Goal: Task Accomplishment & Management: Manage account settings

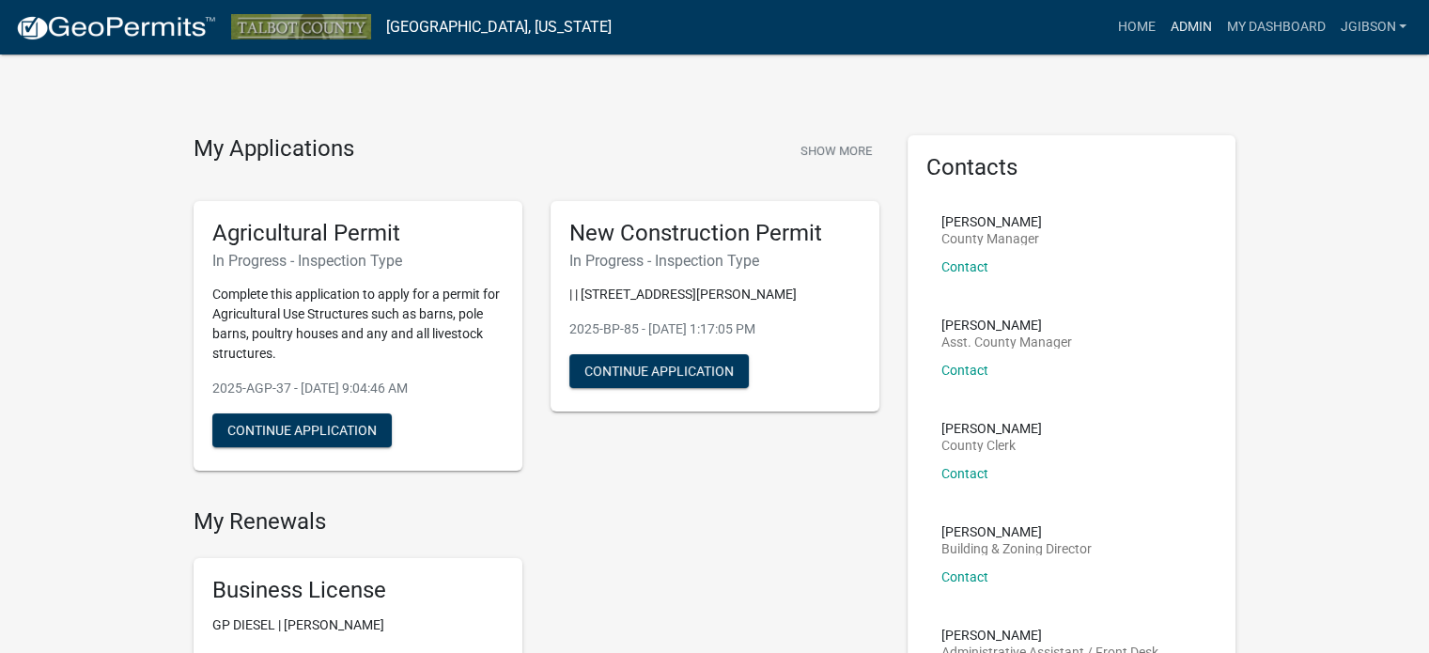
click at [1187, 19] on link "Admin" at bounding box center [1190, 27] width 56 height 36
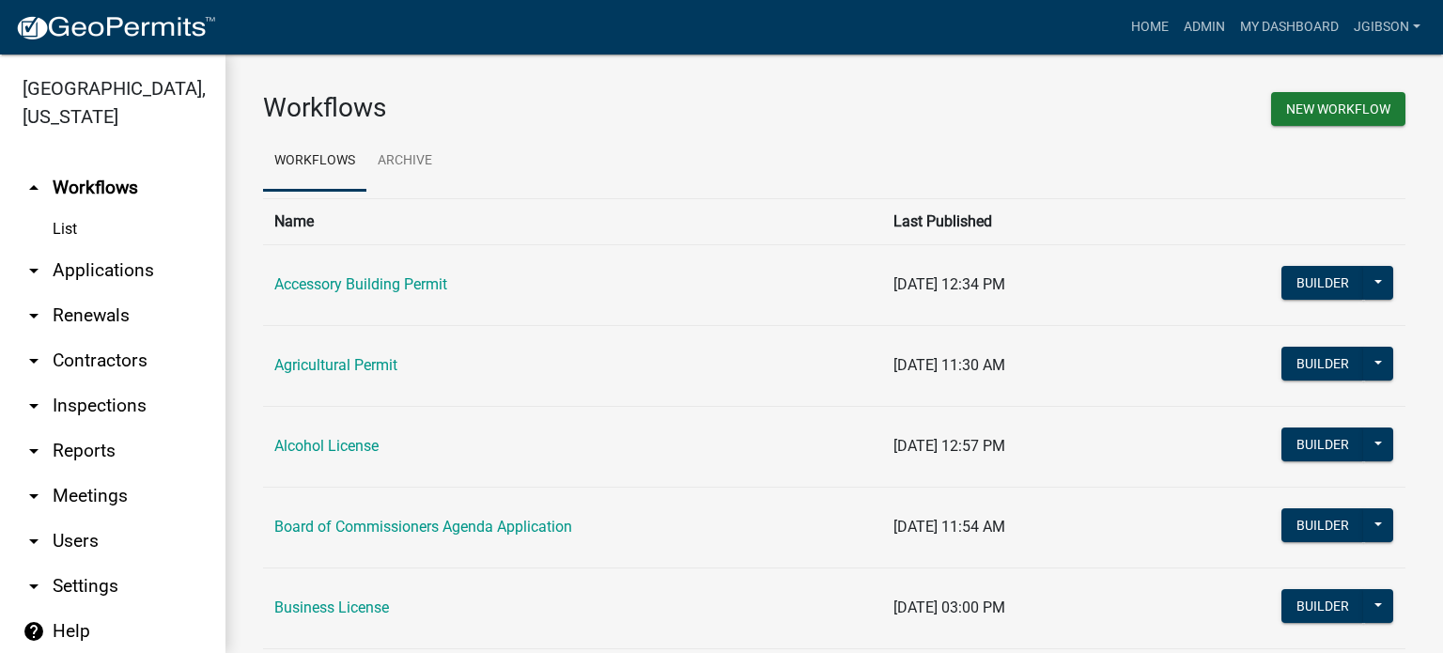
click at [37, 266] on icon "arrow_drop_down" at bounding box center [34, 270] width 23 height 23
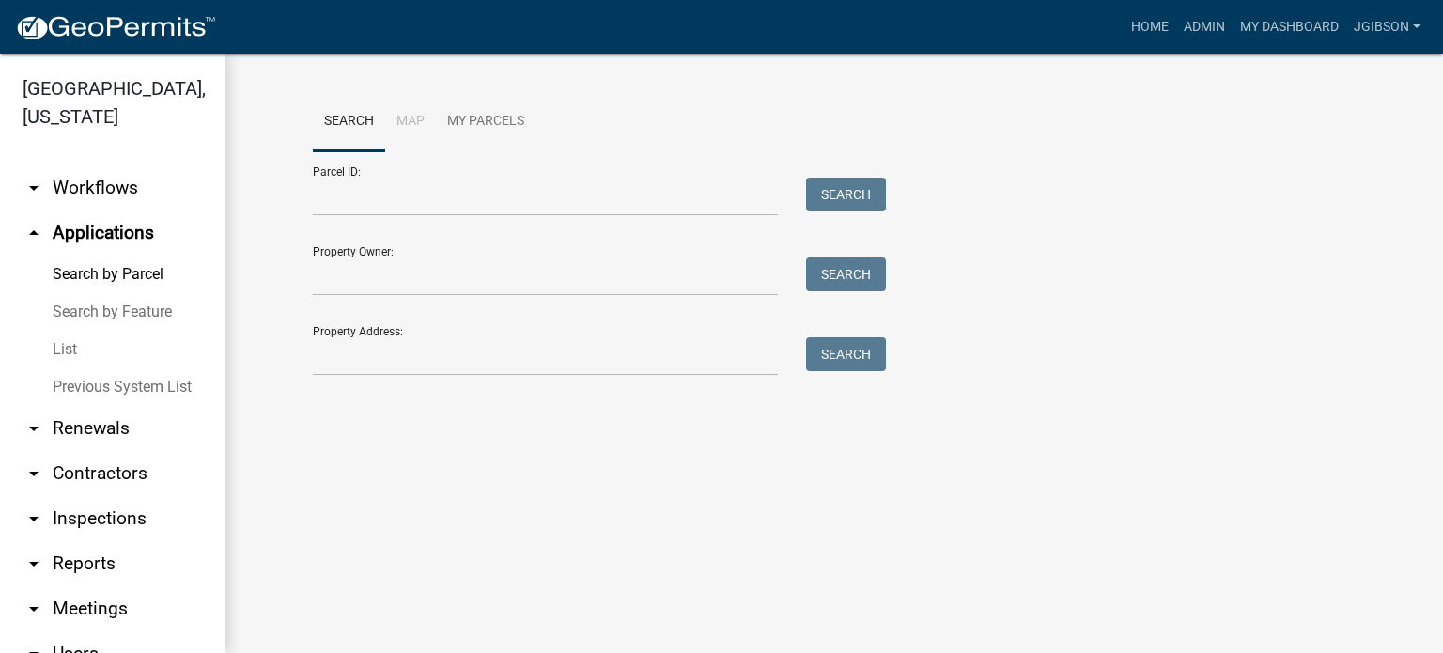
click at [66, 345] on link "List" at bounding box center [113, 350] width 226 height 38
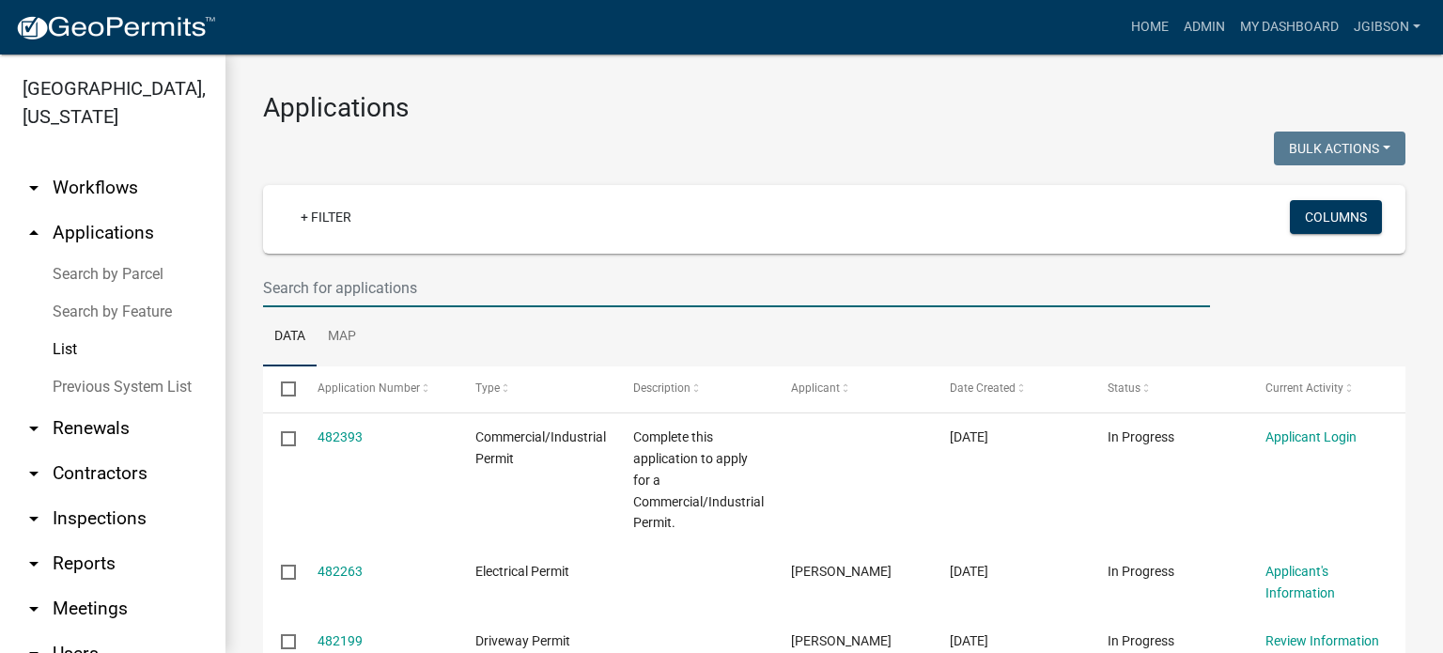
click at [336, 289] on input "text" at bounding box center [736, 288] width 947 height 39
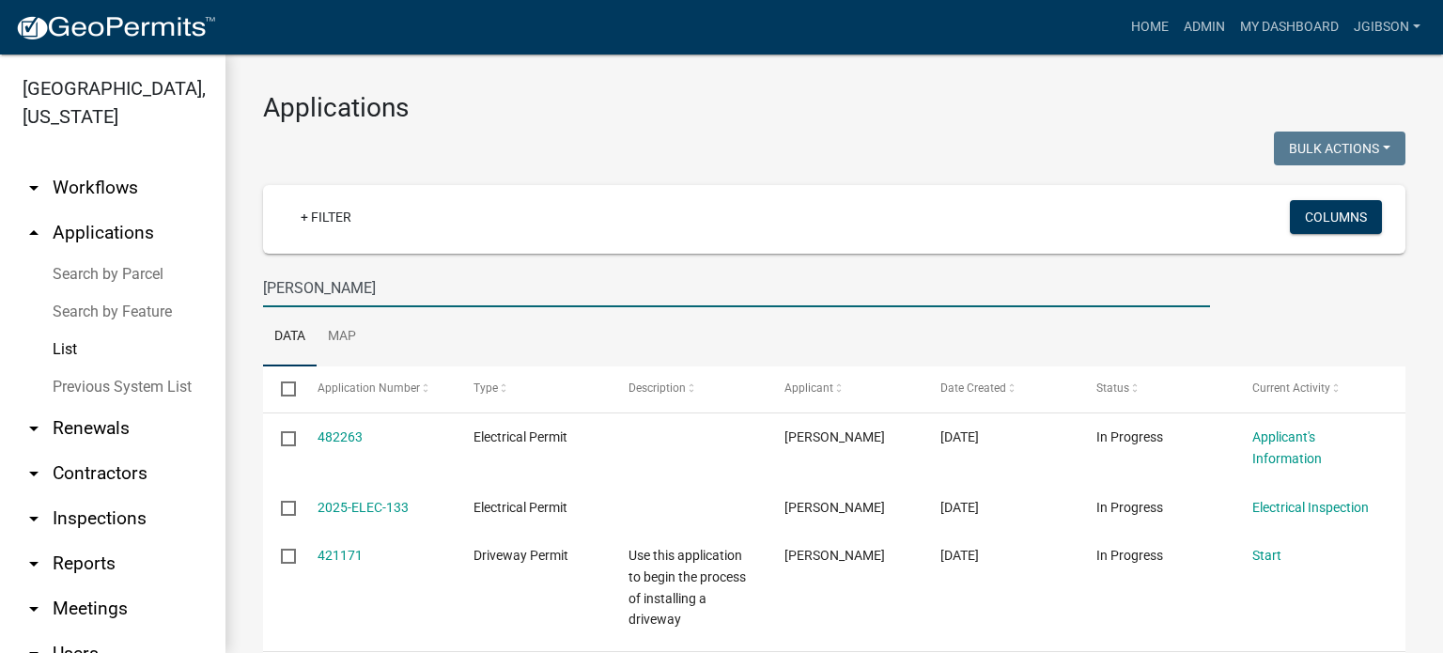
click at [311, 289] on input "[PERSON_NAME]" at bounding box center [736, 288] width 947 height 39
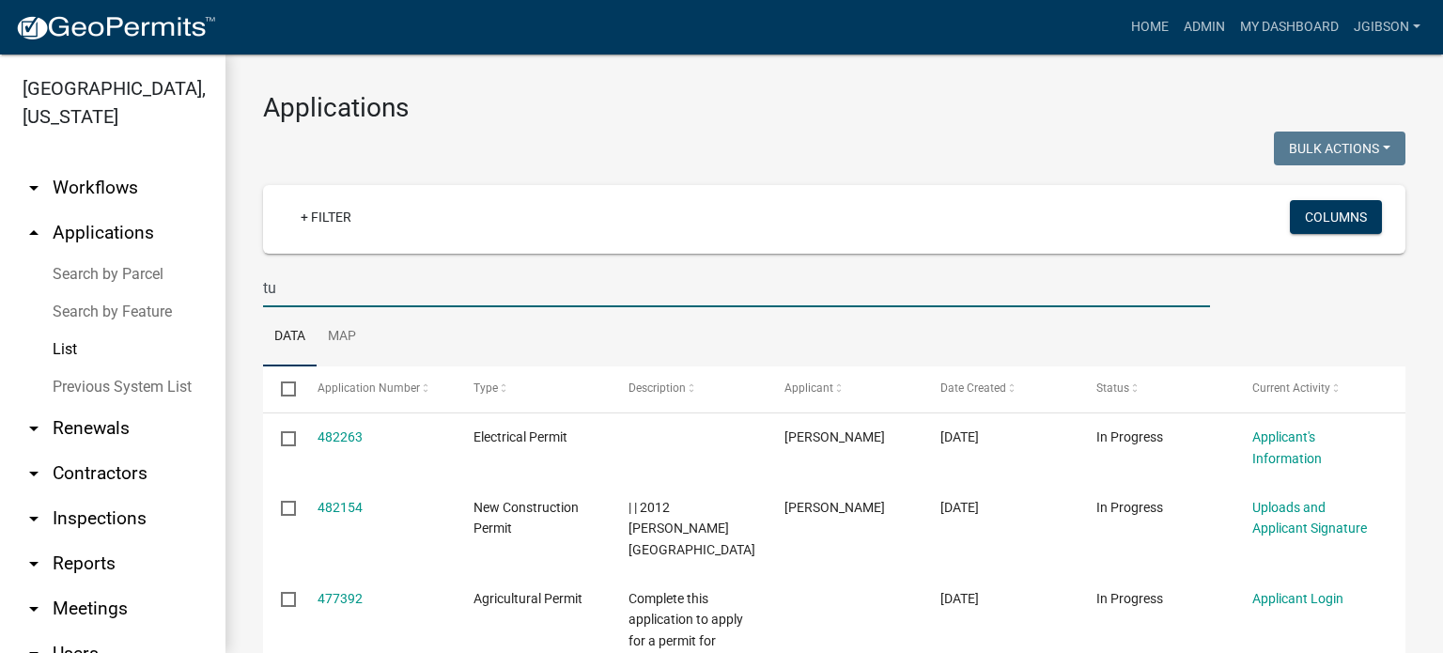
type input "t"
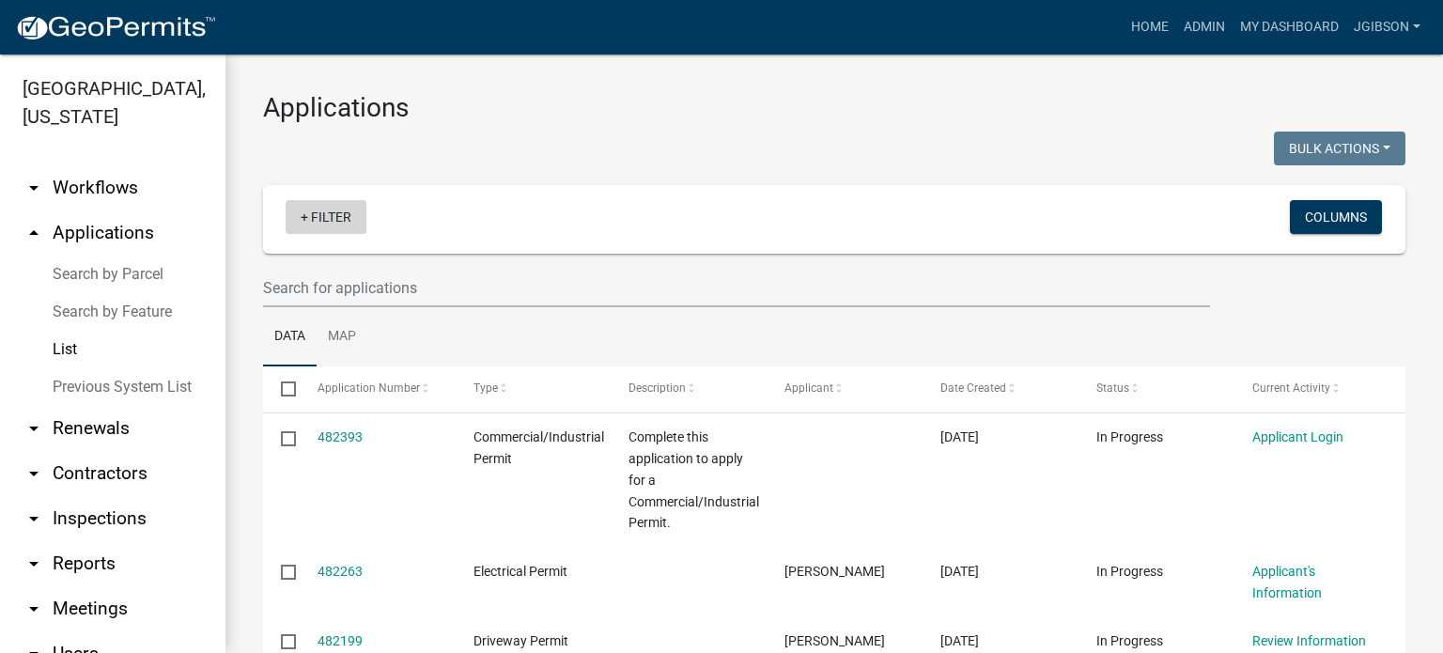
click at [309, 221] on link "+ Filter" at bounding box center [326, 217] width 81 height 34
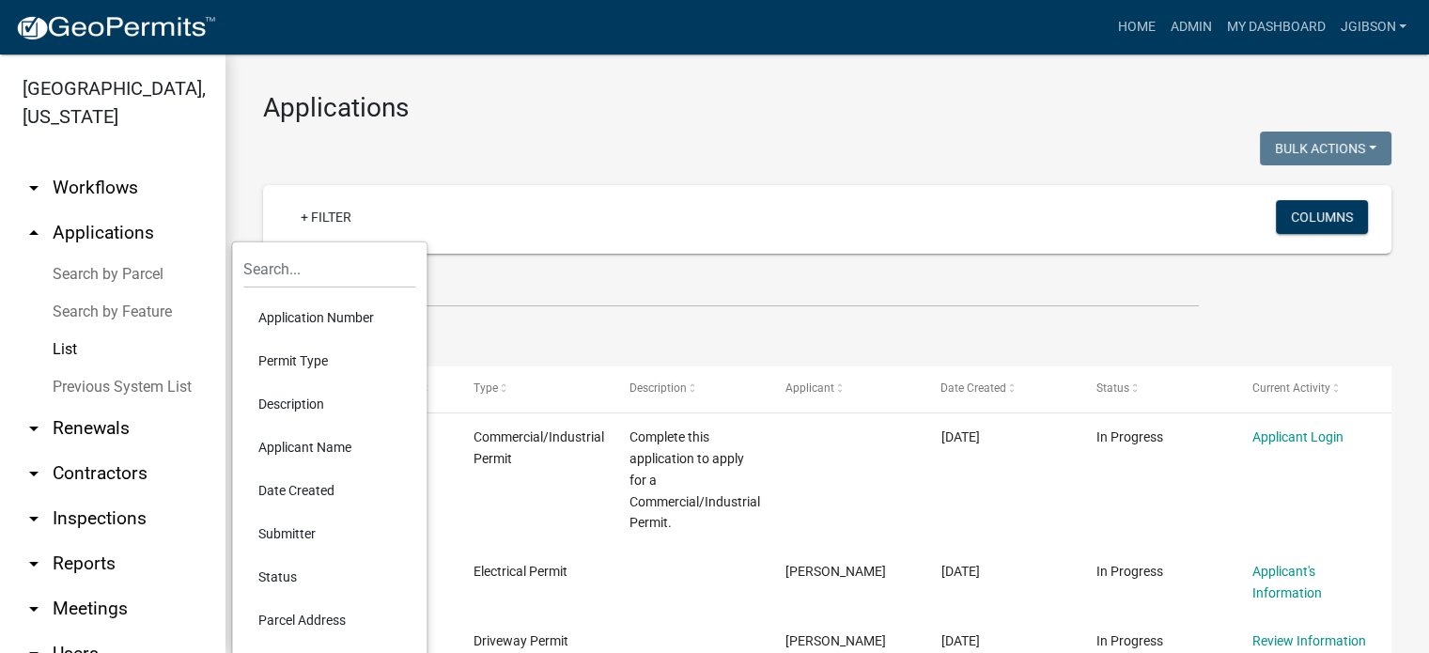
click at [304, 353] on li "Permit Type" at bounding box center [329, 360] width 172 height 43
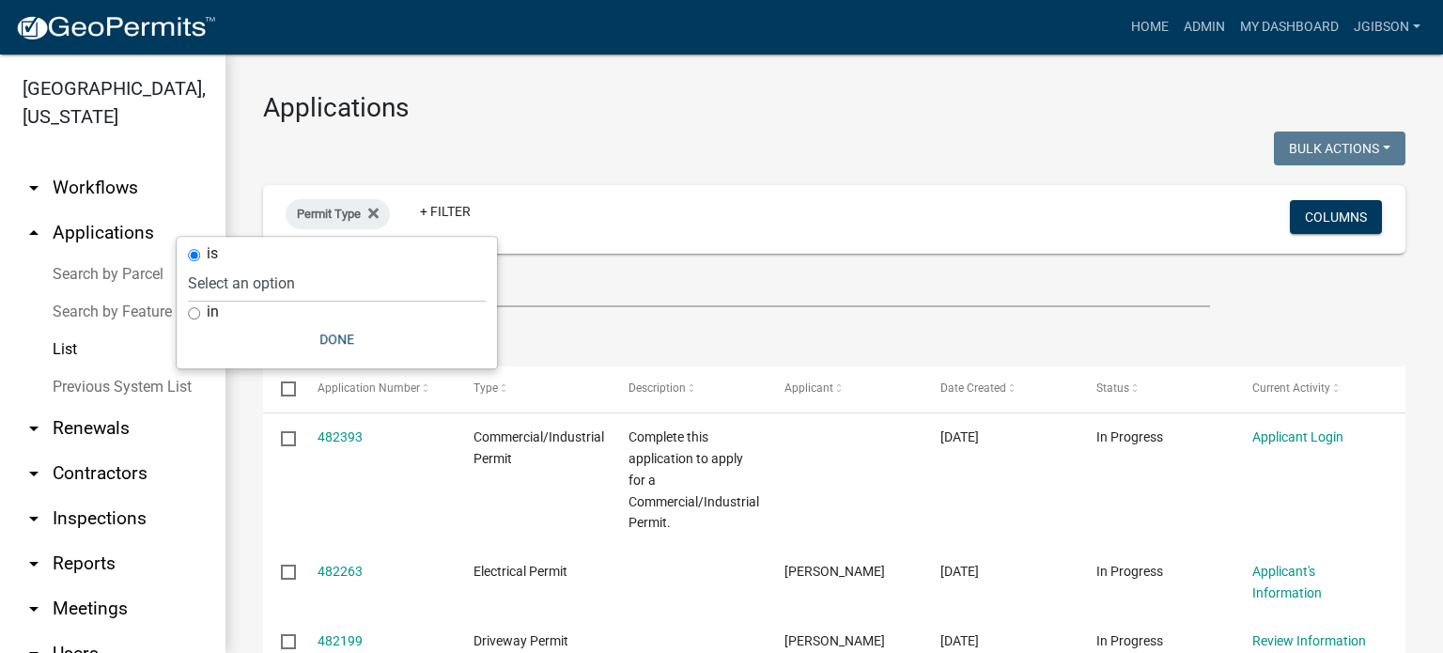
click at [199, 315] on input "in" at bounding box center [194, 313] width 12 height 12
radio input "true"
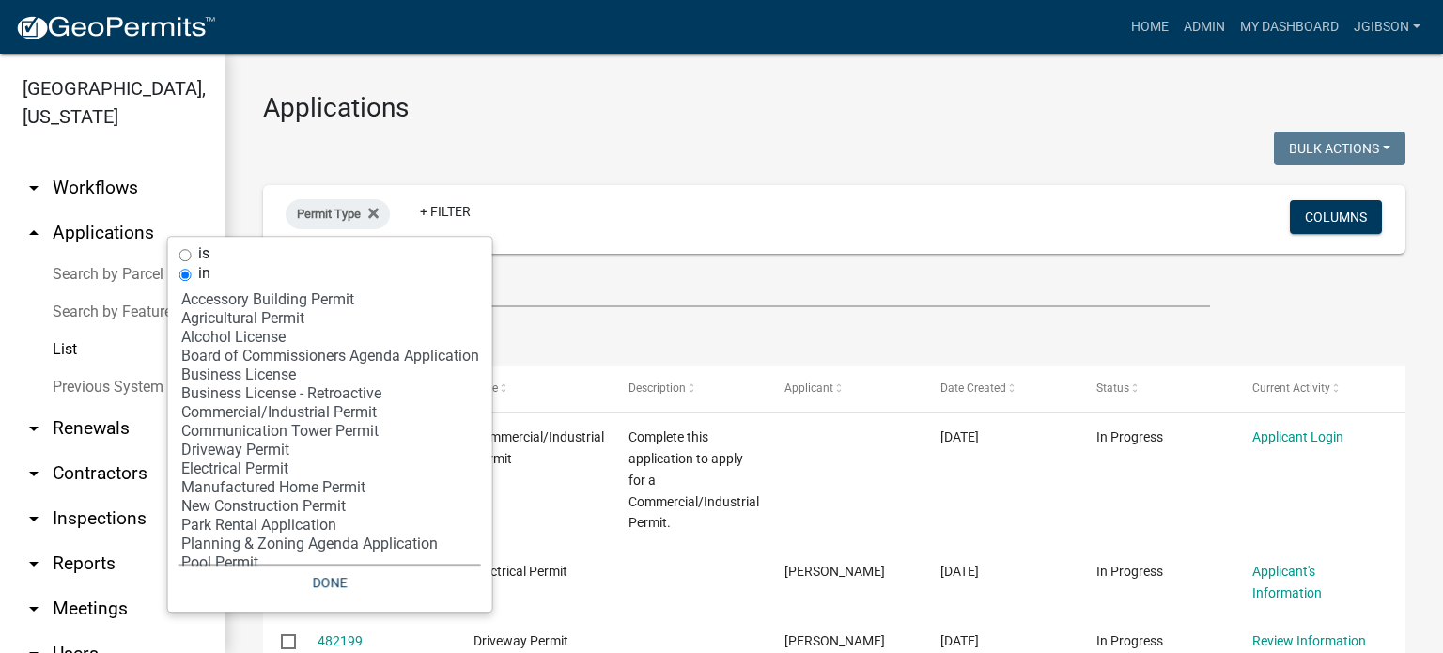
select select "10: 'd3398bb2-1b7a-4daf-b382-fb5b9cae75b1'"
click at [239, 466] on option "Electrical Permit" at bounding box center [330, 469] width 302 height 19
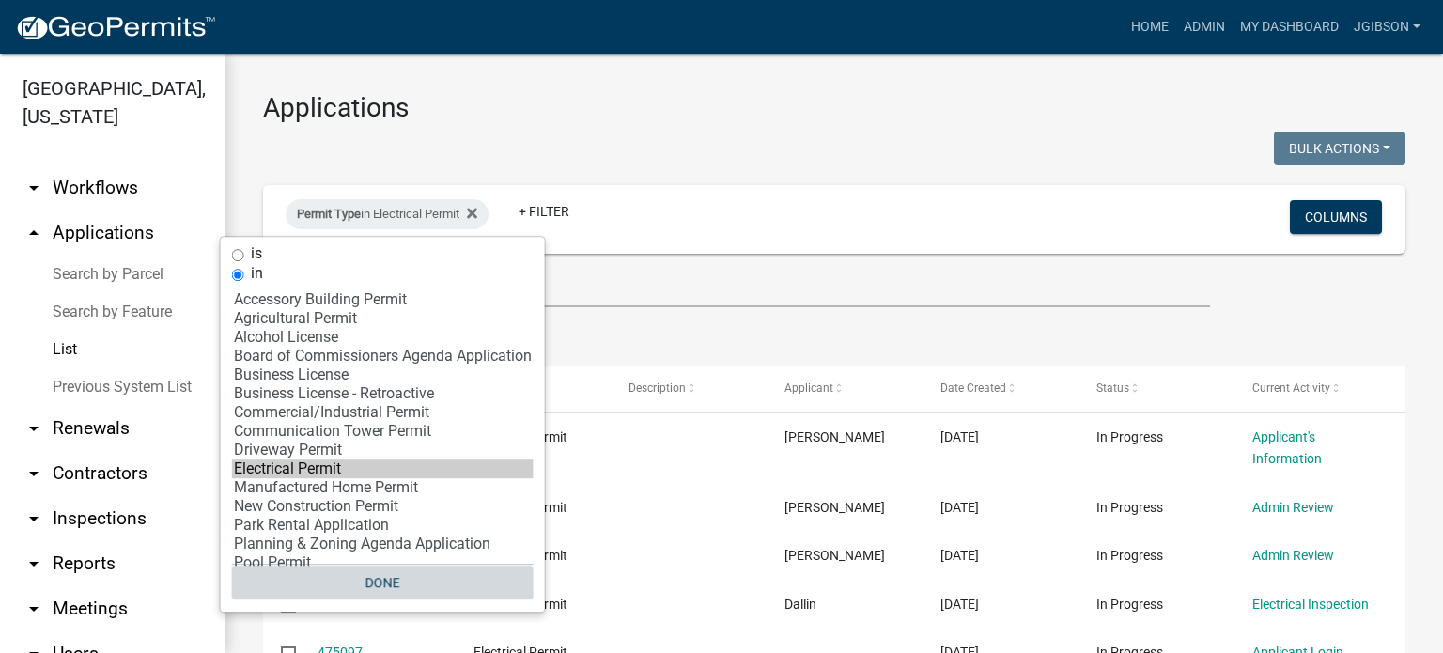
drag, startPoint x: 409, startPoint y: 584, endPoint x: 399, endPoint y: 574, distance: 13.3
click at [417, 582] on button "Done" at bounding box center [383, 583] width 302 height 34
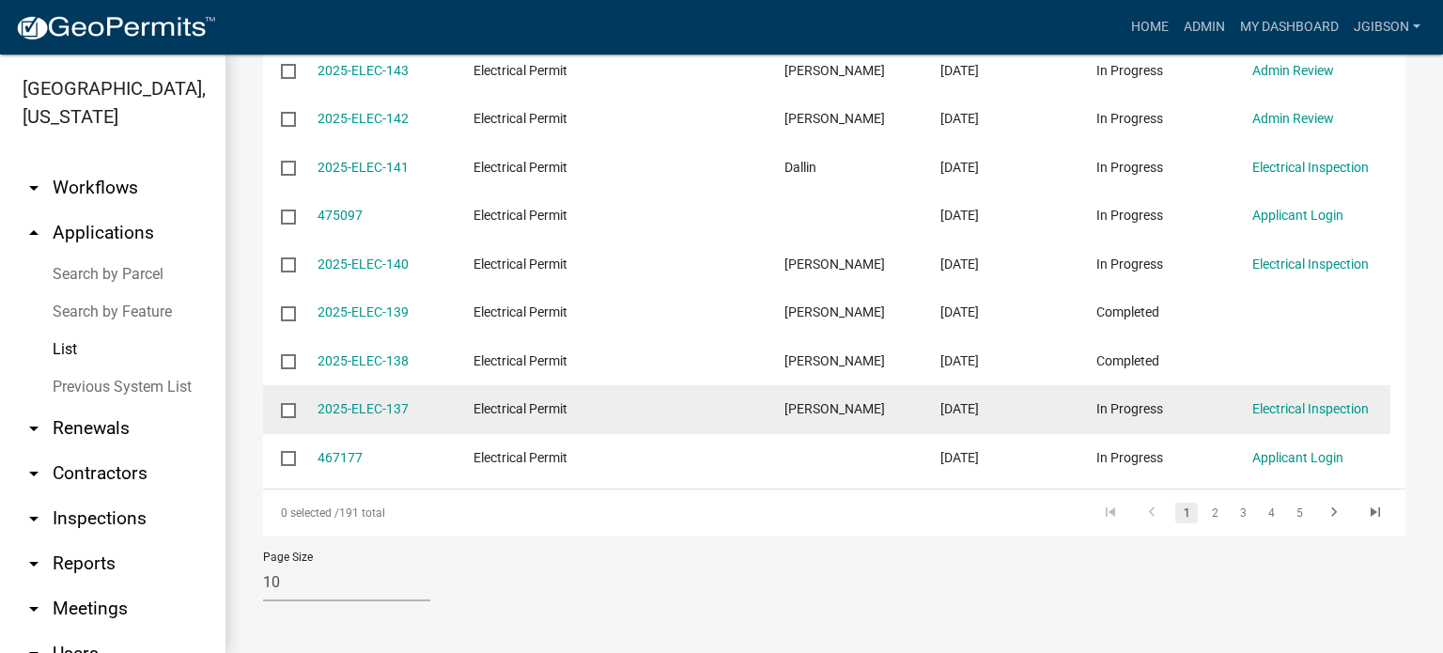
scroll to position [470, 0]
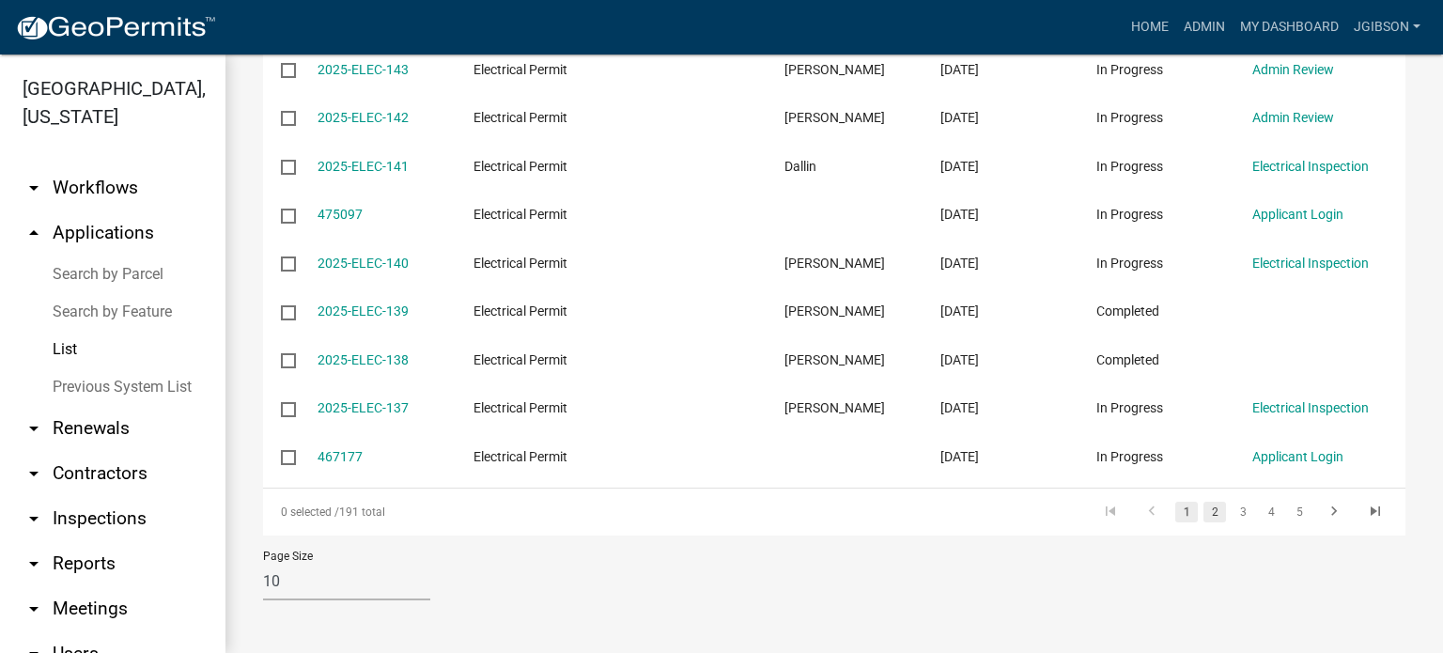
click at [1204, 522] on link "2" at bounding box center [1215, 512] width 23 height 21
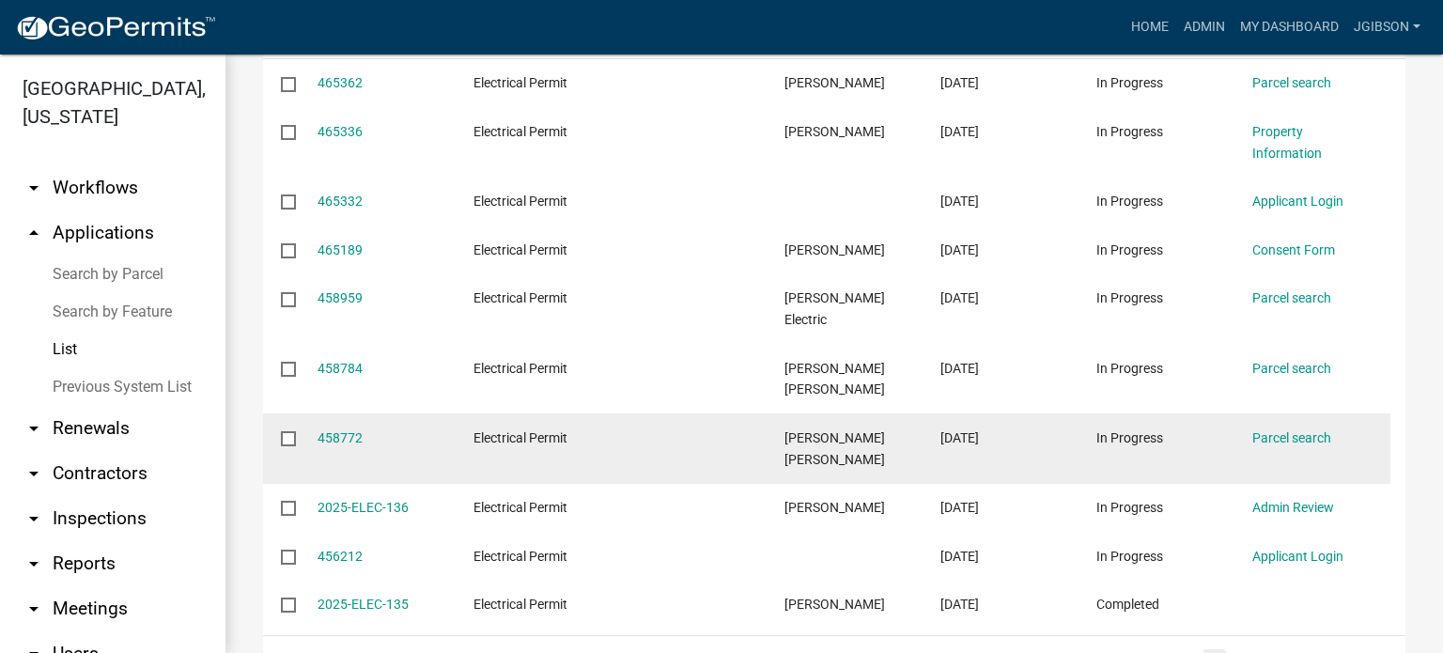
scroll to position [448, 0]
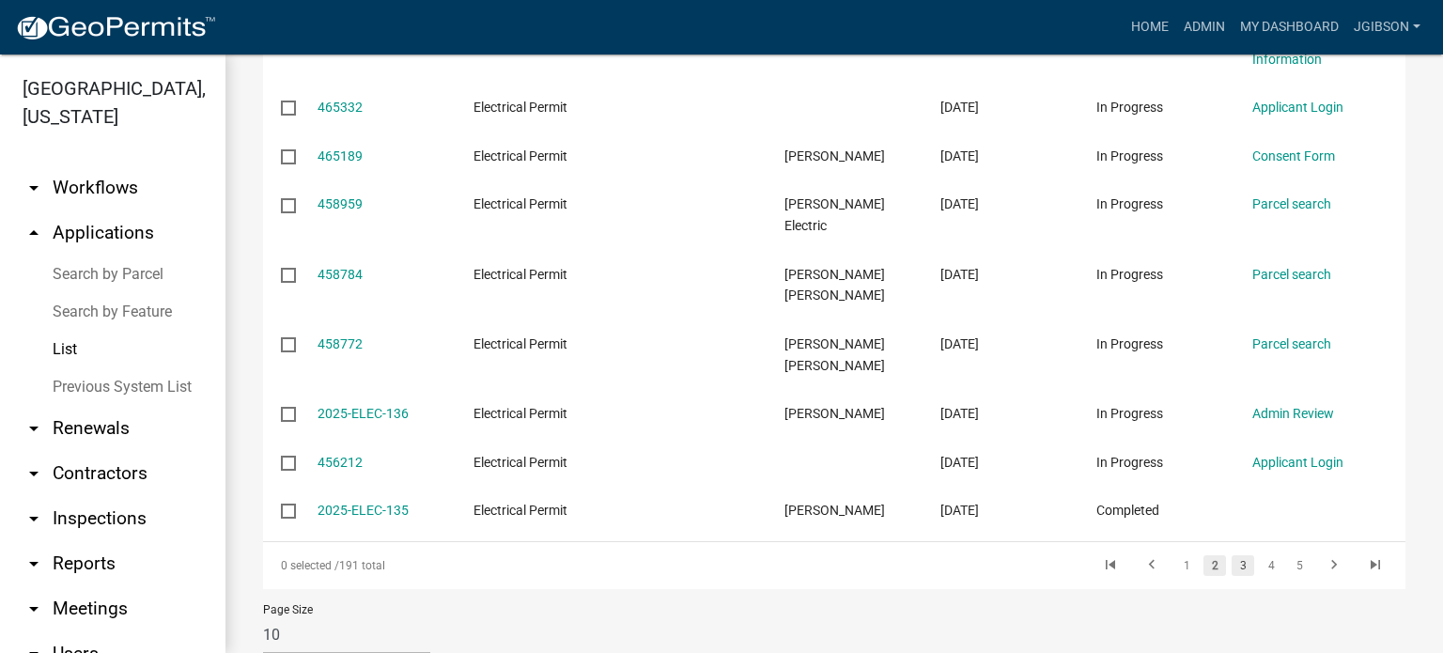
click at [1232, 555] on link "3" at bounding box center [1243, 565] width 23 height 21
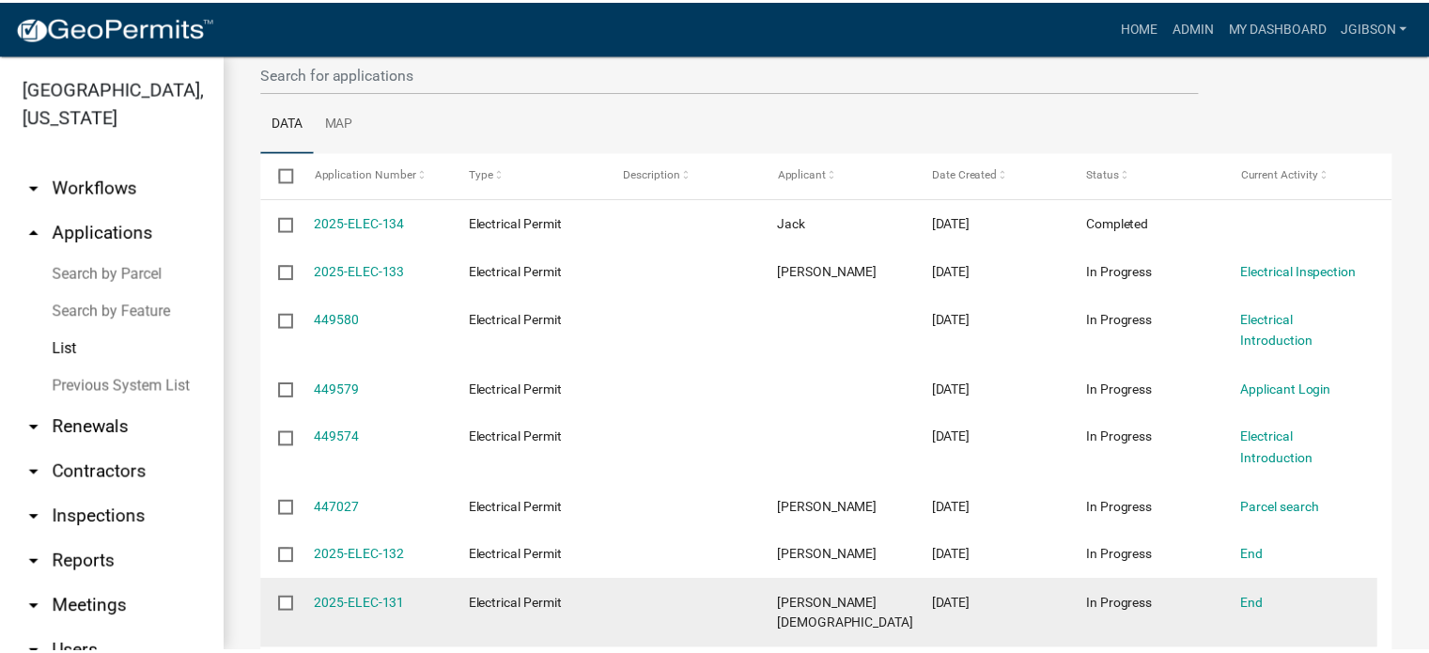
scroll to position [125, 0]
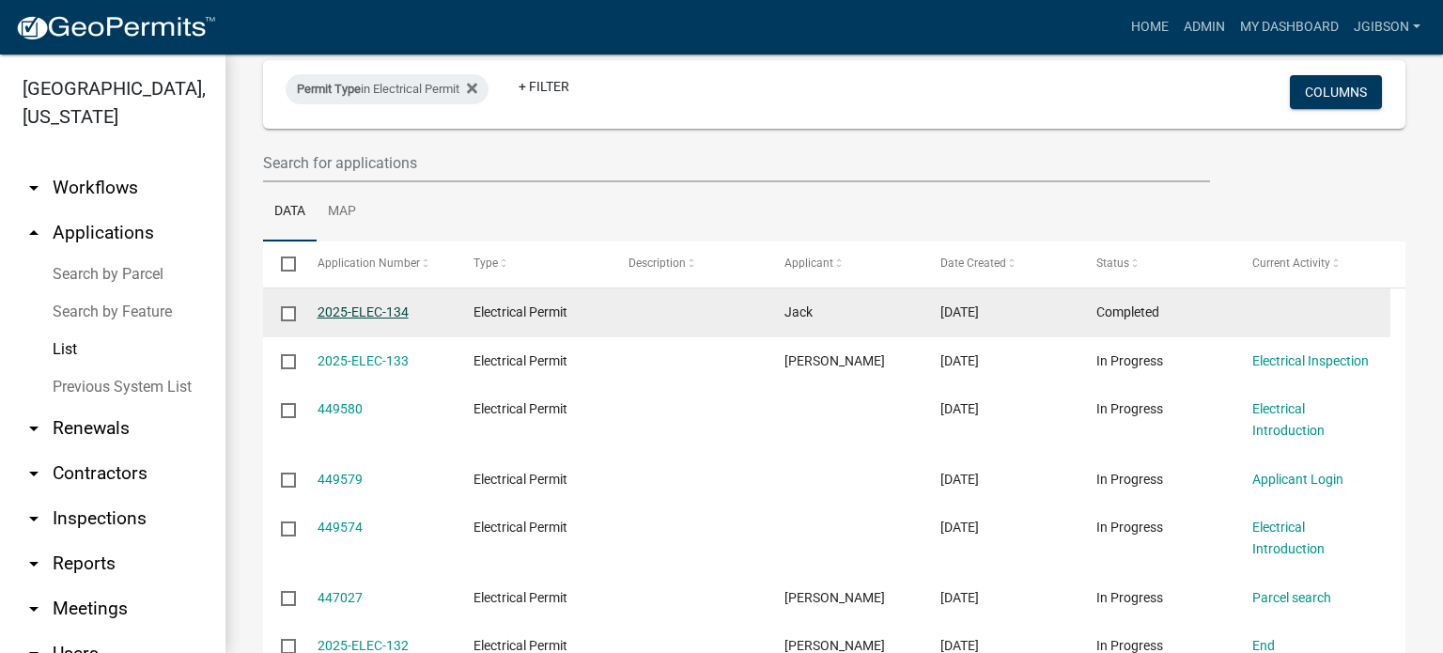
click at [395, 311] on link "2025-ELEC-134" at bounding box center [363, 311] width 91 height 15
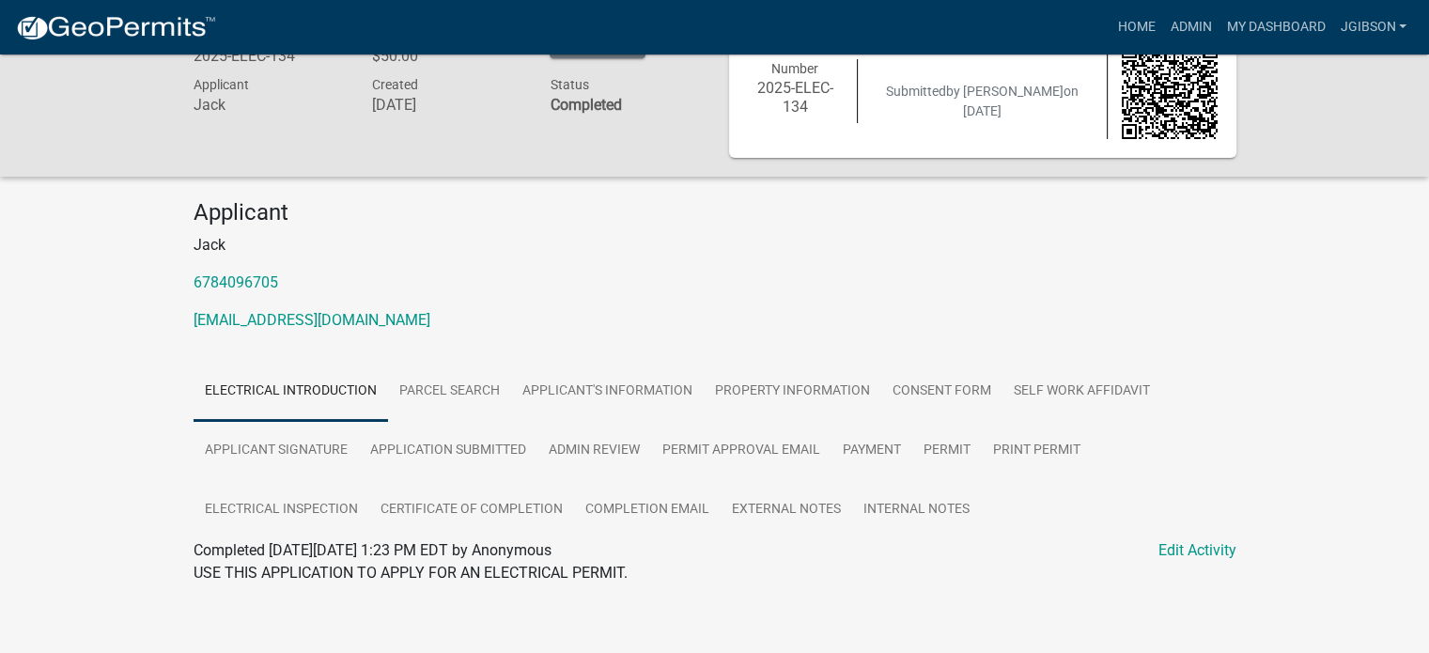
scroll to position [74, 0]
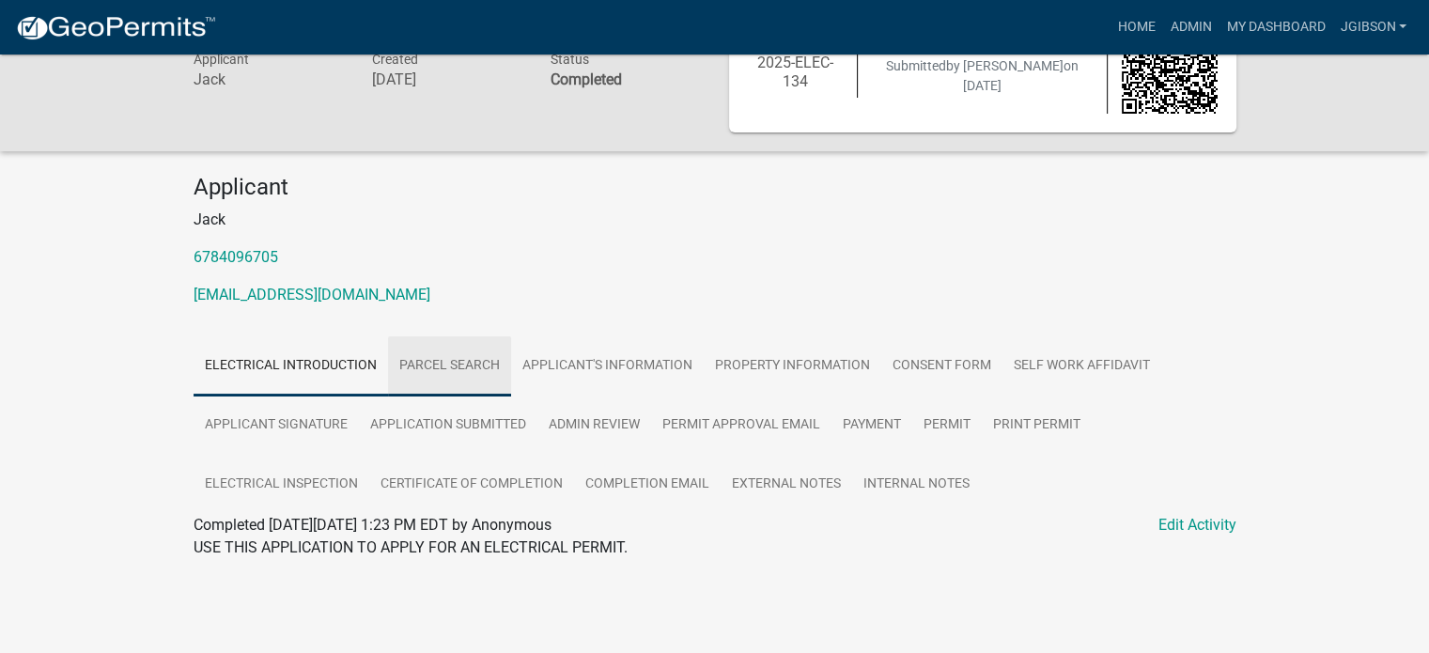
click at [475, 356] on link "Parcel search" at bounding box center [449, 366] width 123 height 60
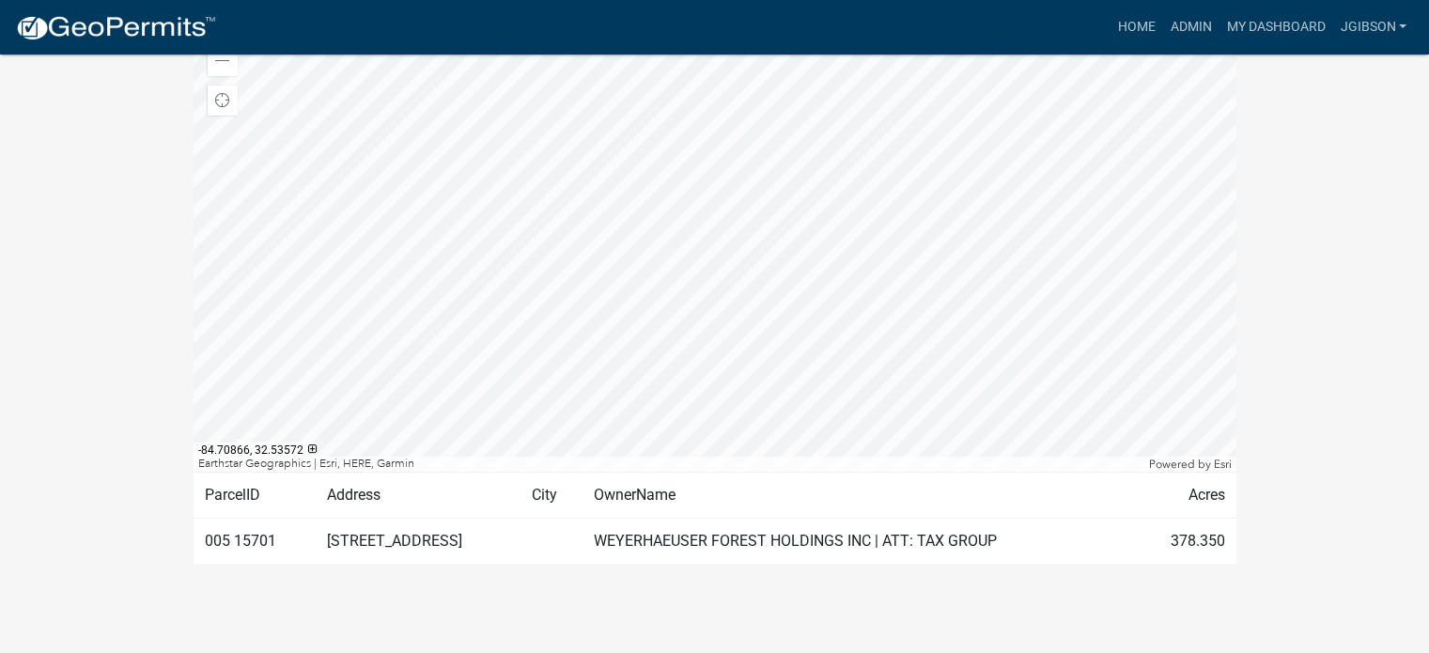
scroll to position [613, 0]
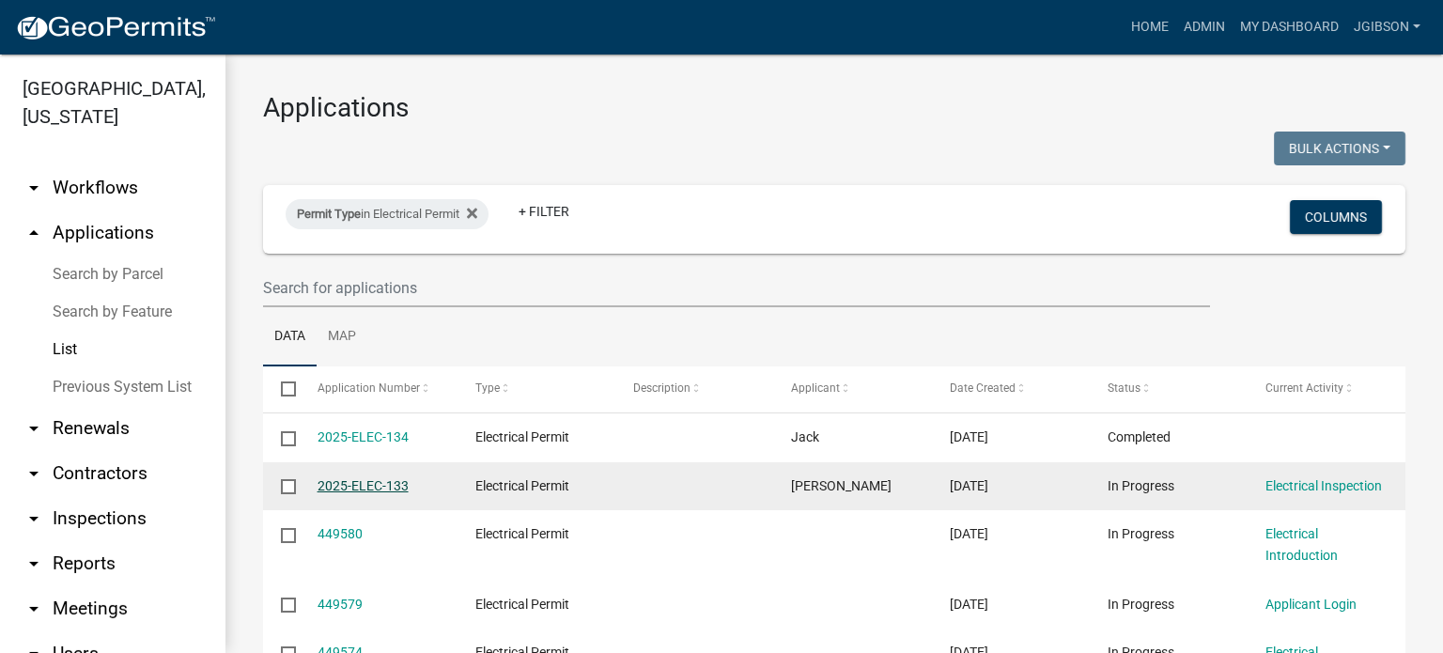
click at [369, 492] on link "2025-ELEC-133" at bounding box center [363, 485] width 91 height 15
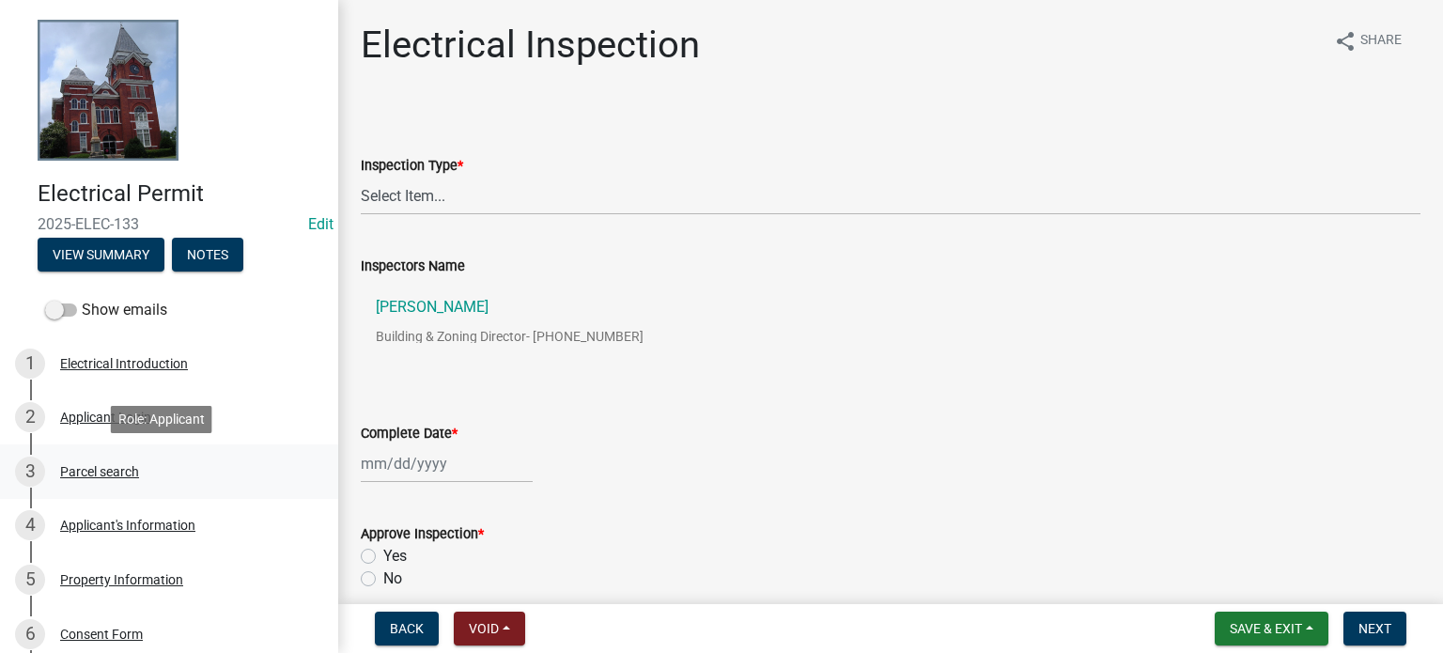
click at [111, 471] on div "Parcel search" at bounding box center [99, 471] width 79 height 13
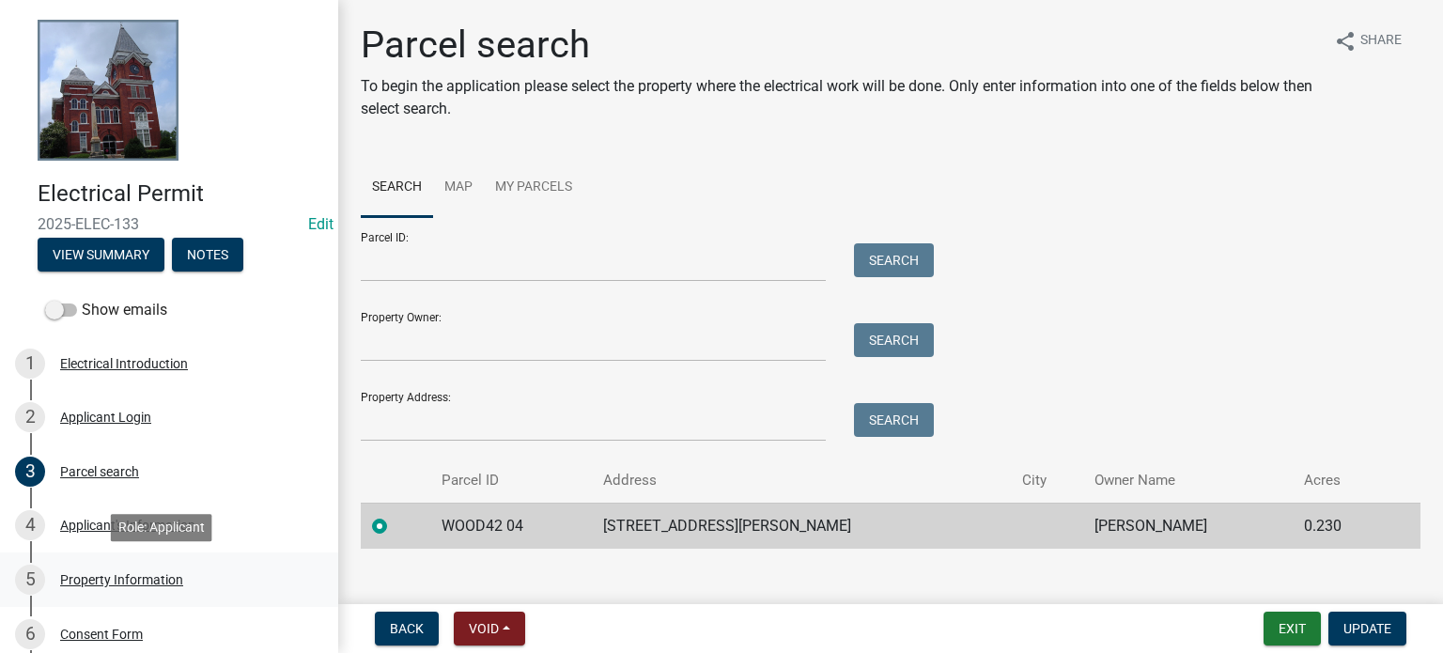
click at [141, 577] on div "Property Information" at bounding box center [121, 579] width 123 height 13
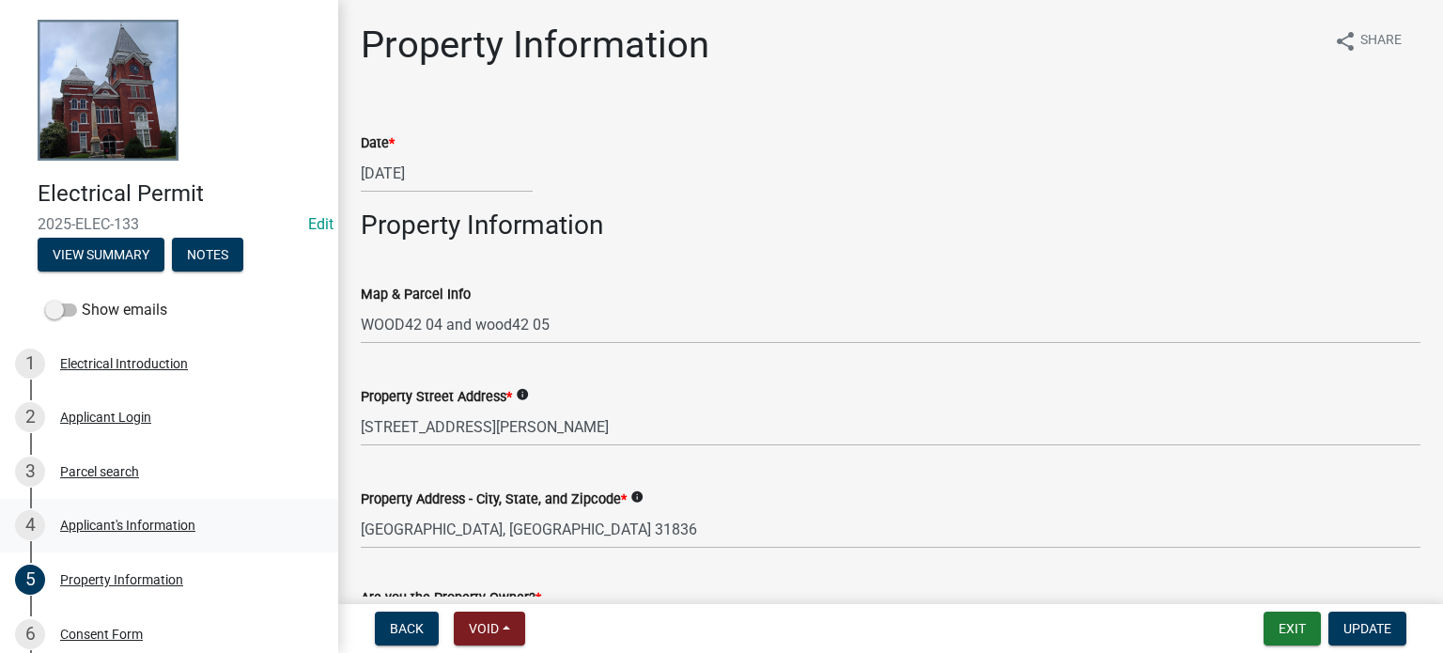
click at [138, 523] on div "Applicant's Information" at bounding box center [127, 525] width 135 height 13
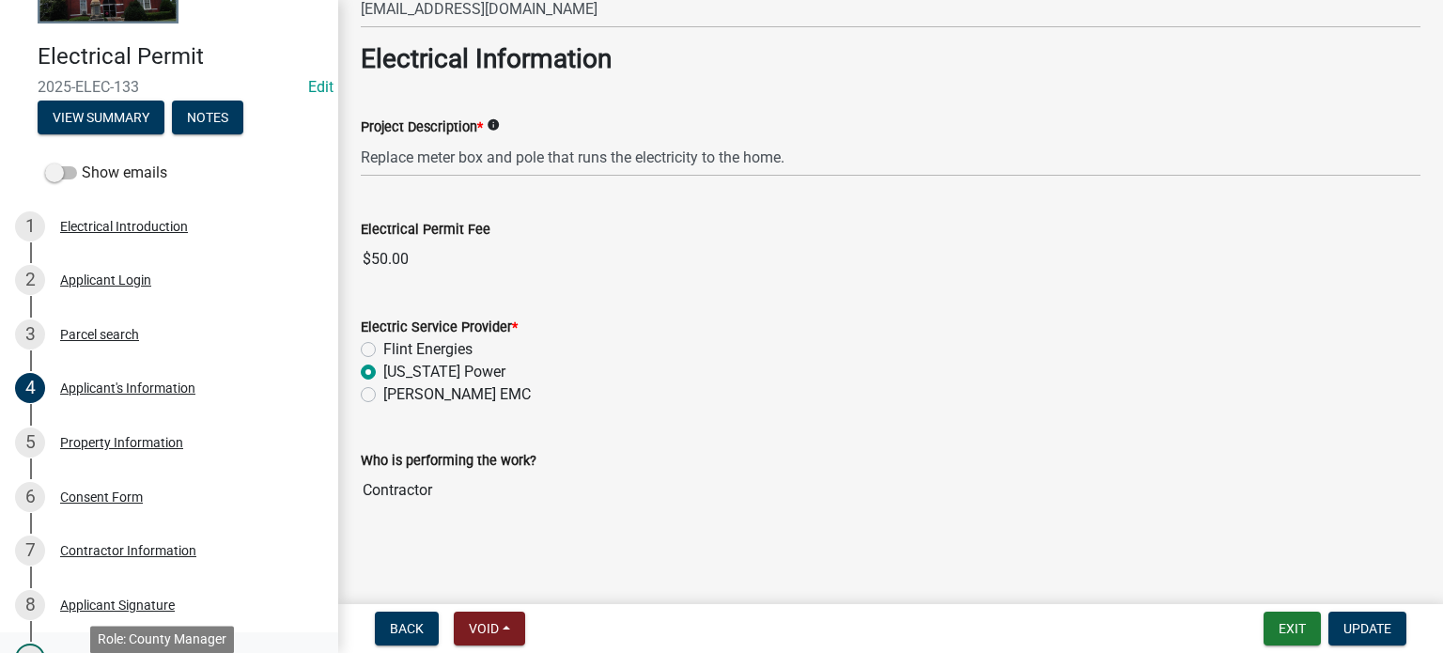
scroll to position [94, 0]
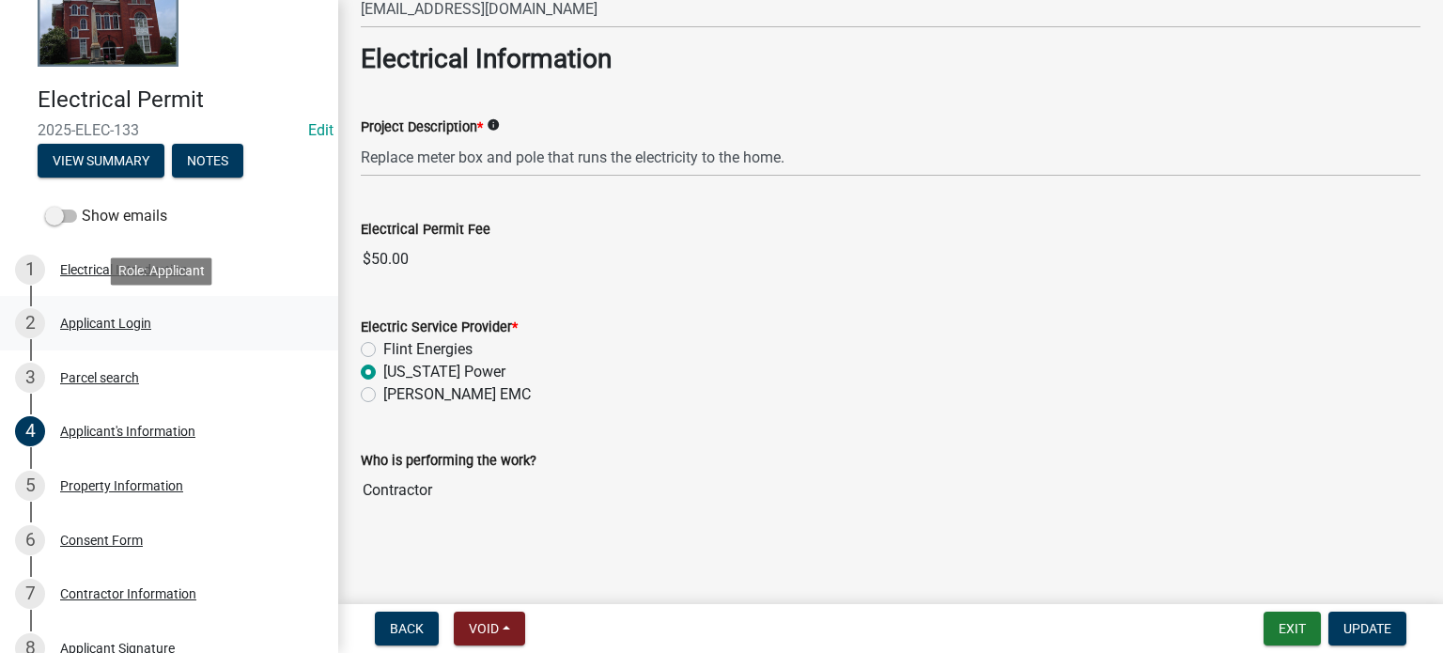
click at [93, 313] on div "2 Applicant Login" at bounding box center [161, 323] width 293 height 30
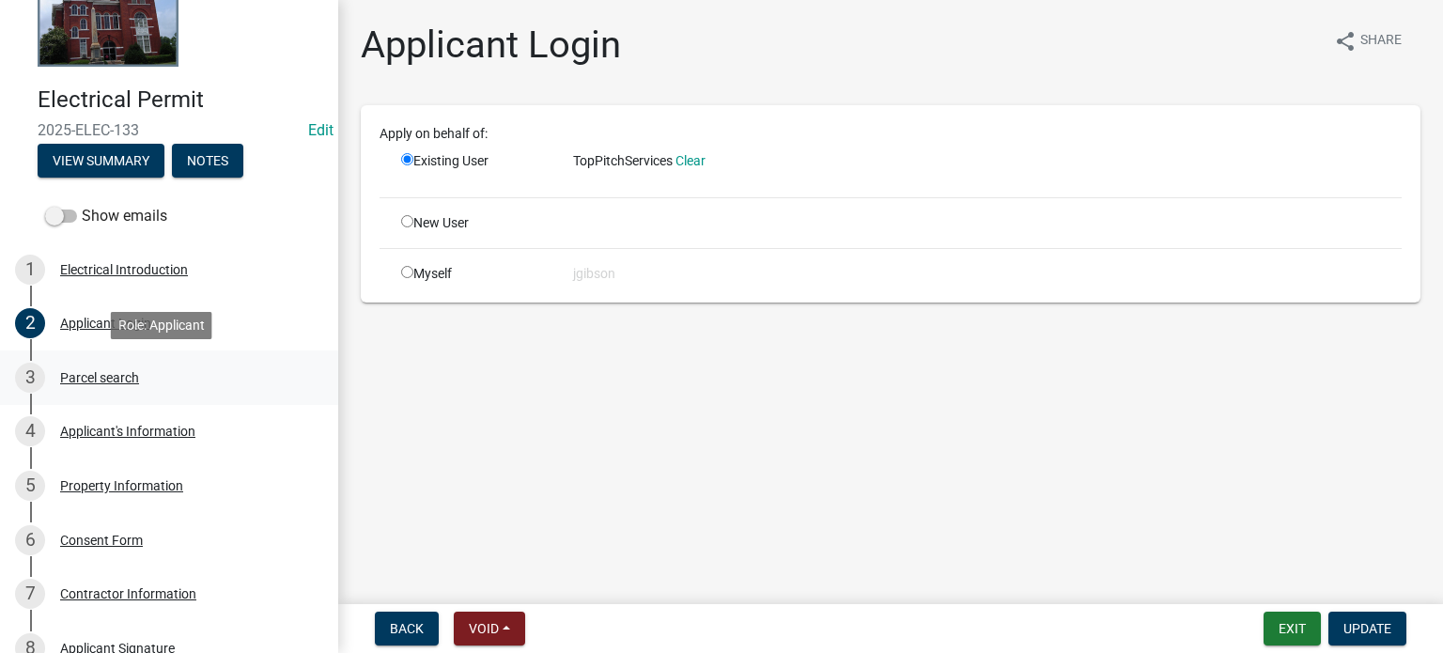
click at [82, 367] on div "3 Parcel search" at bounding box center [161, 378] width 293 height 30
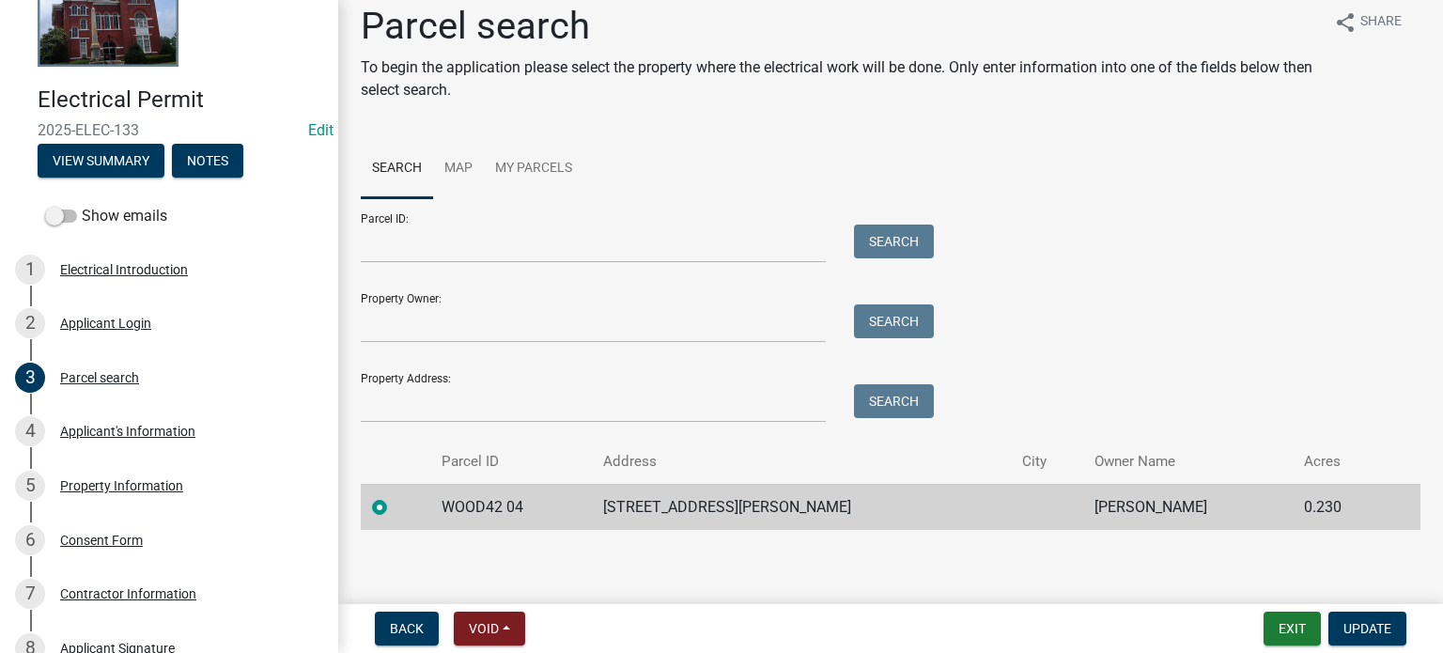
scroll to position [24, 0]
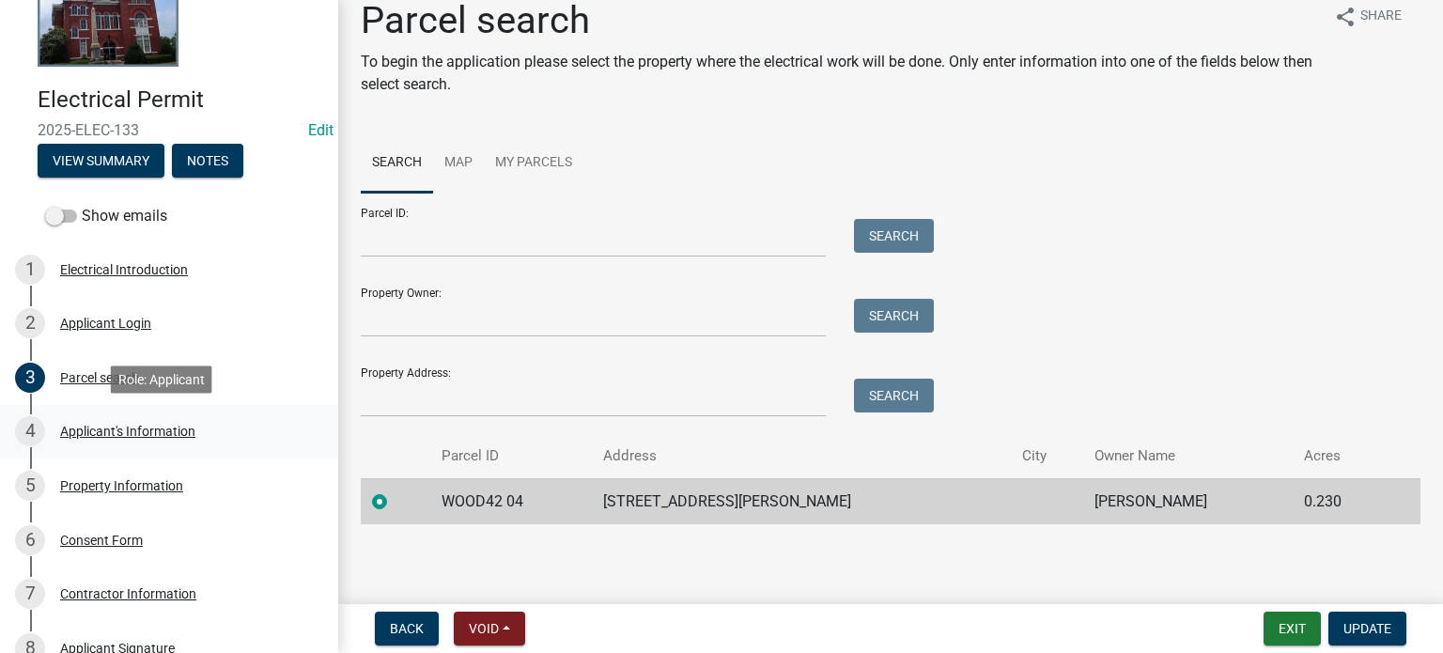
click at [132, 422] on div "4 Applicant's Information" at bounding box center [161, 431] width 293 height 30
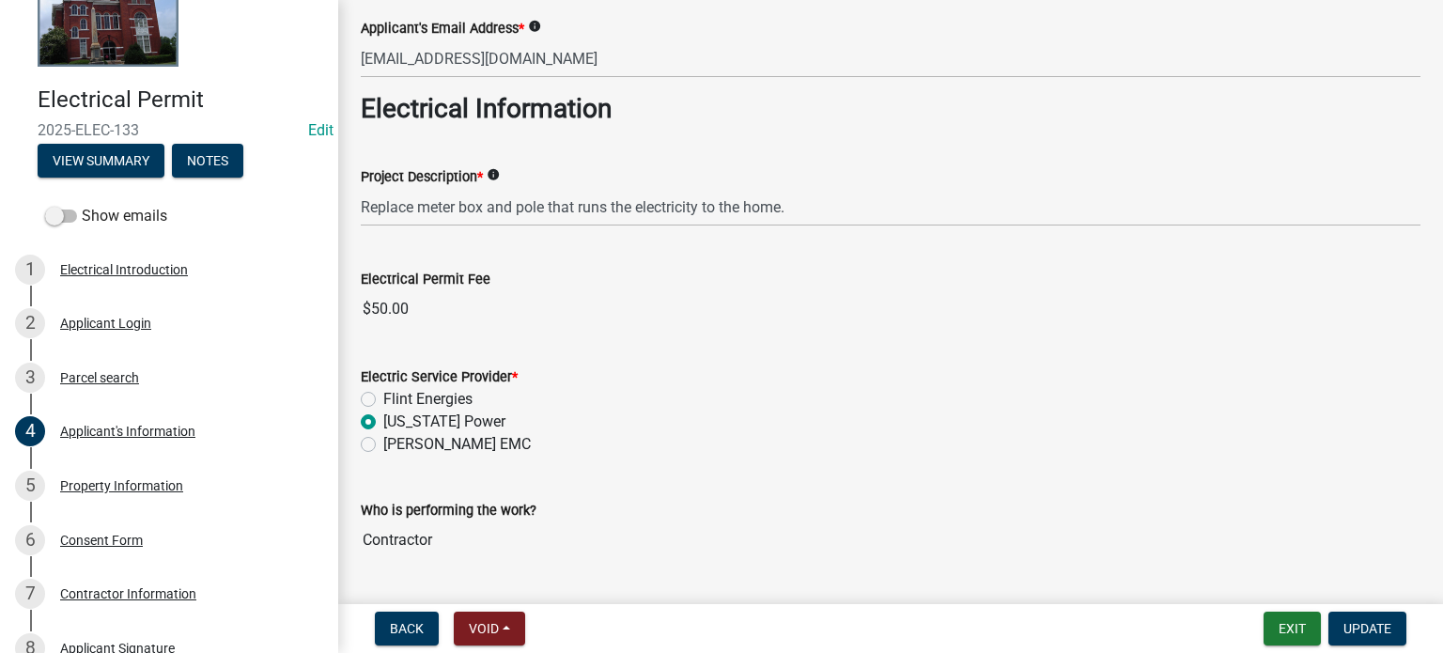
scroll to position [651, 0]
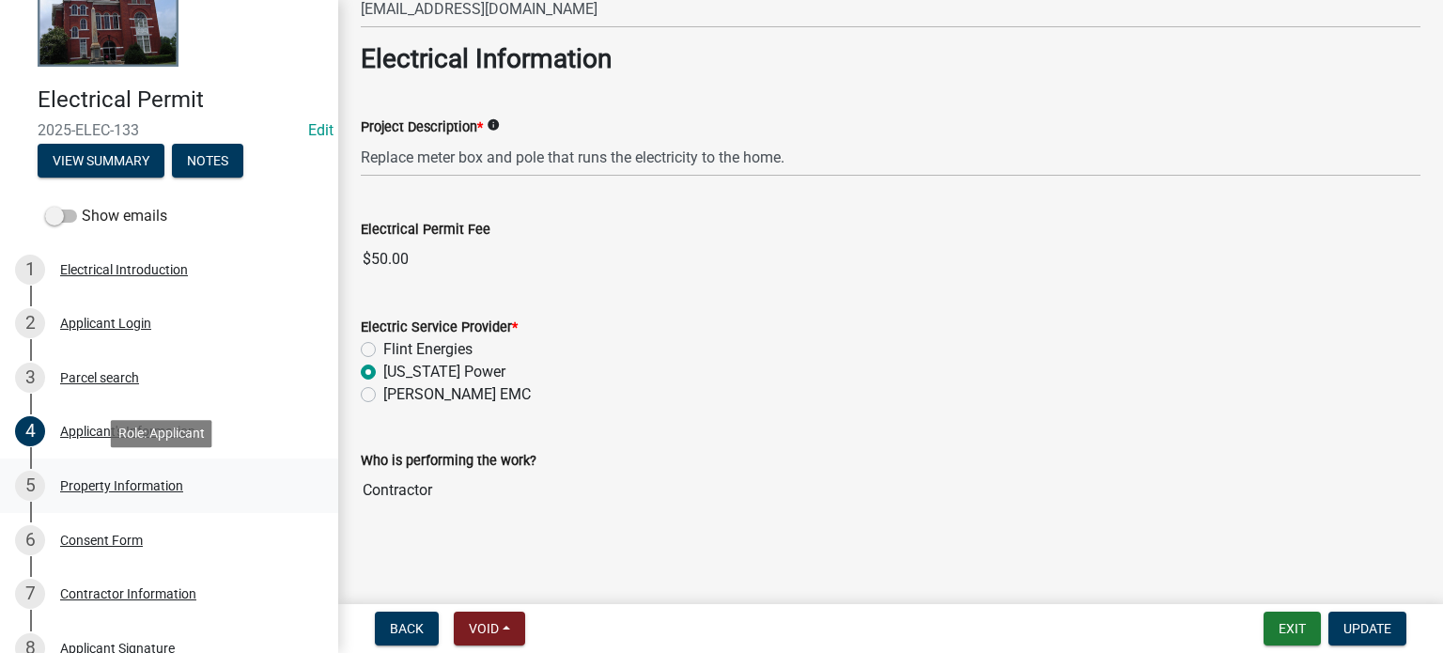
click at [94, 484] on div "Property Information" at bounding box center [121, 485] width 123 height 13
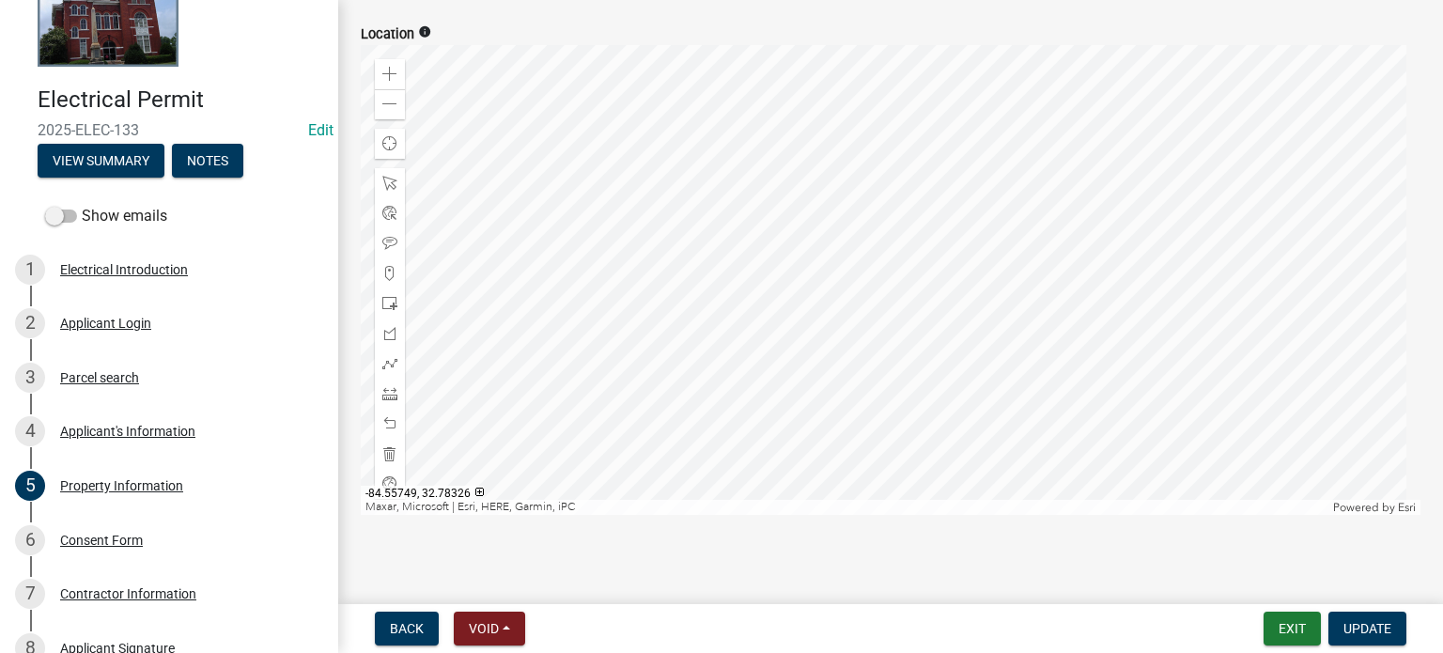
scroll to position [808, 0]
click at [124, 537] on div "Consent Form" at bounding box center [101, 540] width 83 height 13
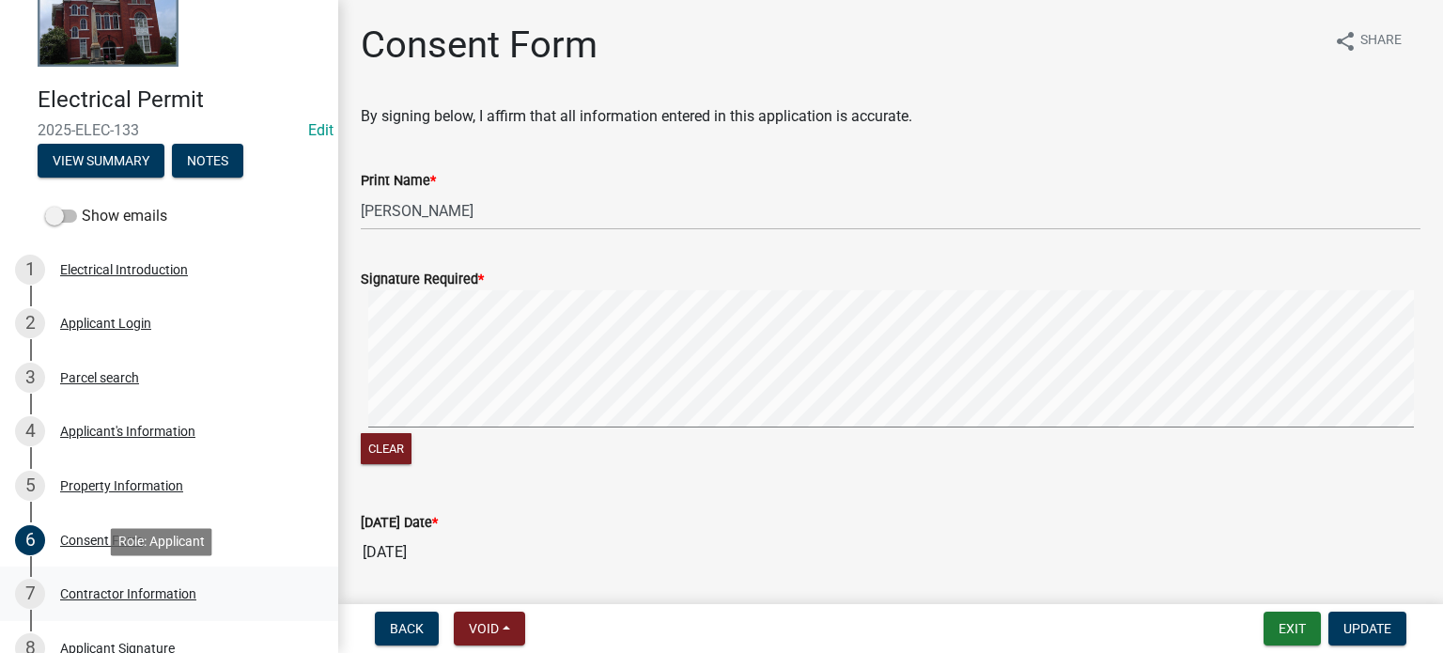
click at [121, 588] on div "Contractor Information" at bounding box center [128, 593] width 136 height 13
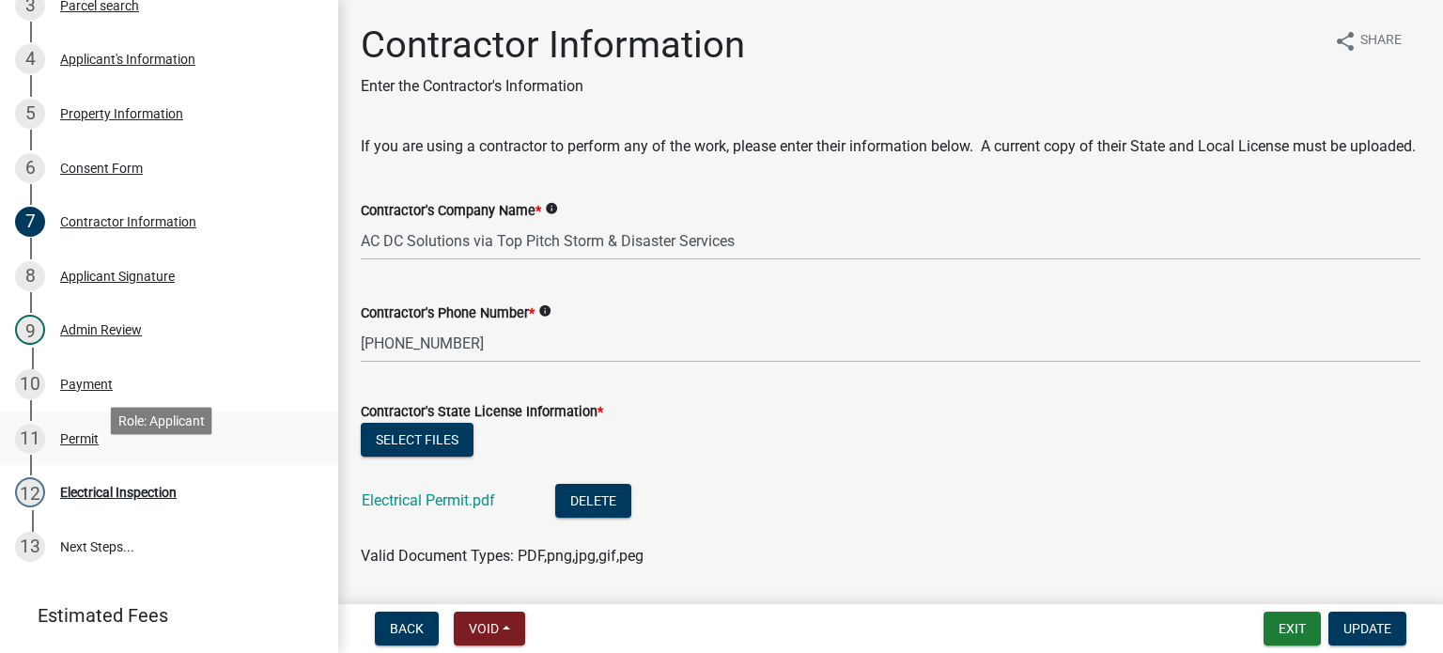
scroll to position [561, 0]
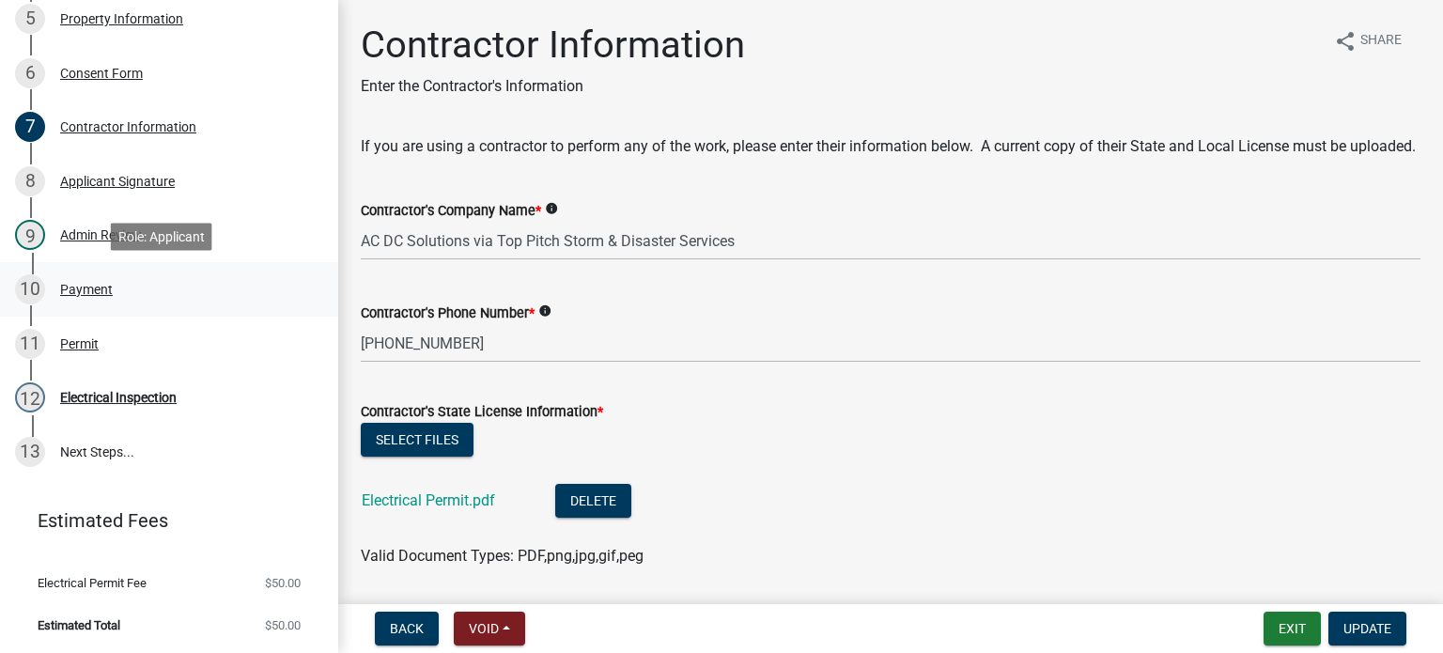
click at [91, 287] on div "Payment" at bounding box center [86, 289] width 53 height 13
